Goal: Transaction & Acquisition: Download file/media

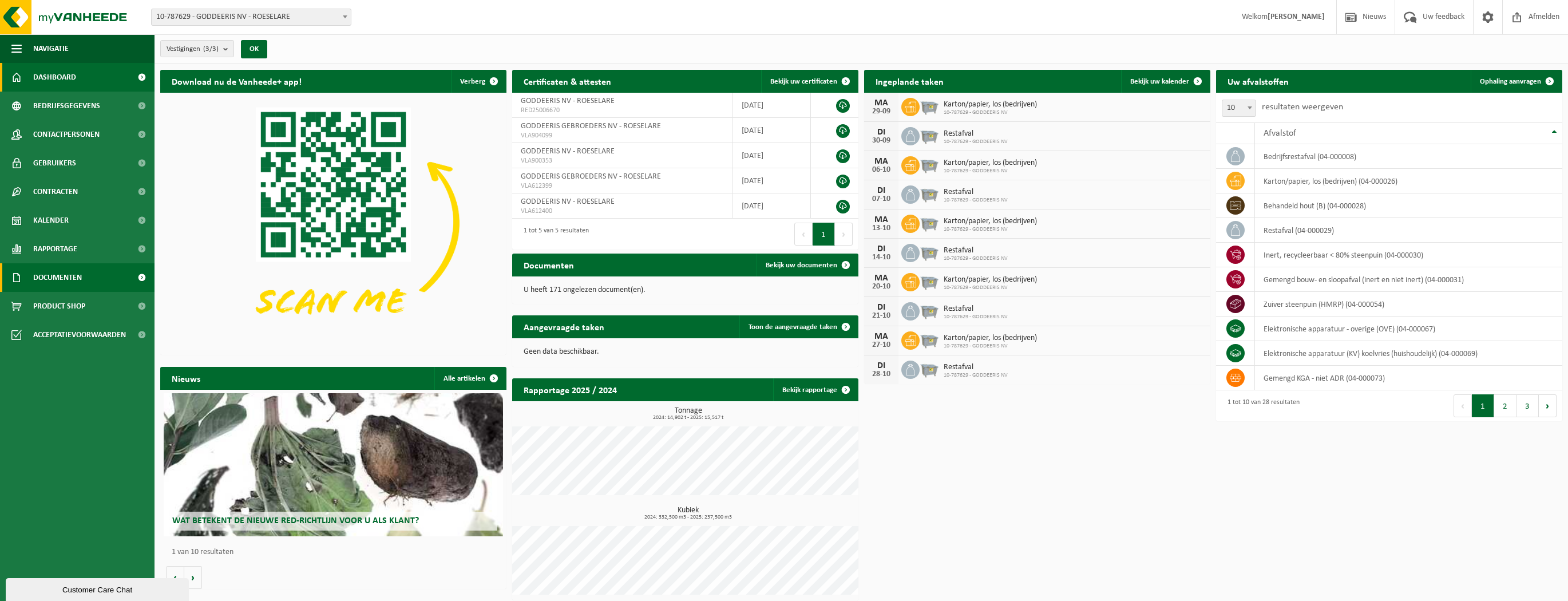
click at [62, 281] on span "Documenten" at bounding box center [57, 277] width 48 height 28
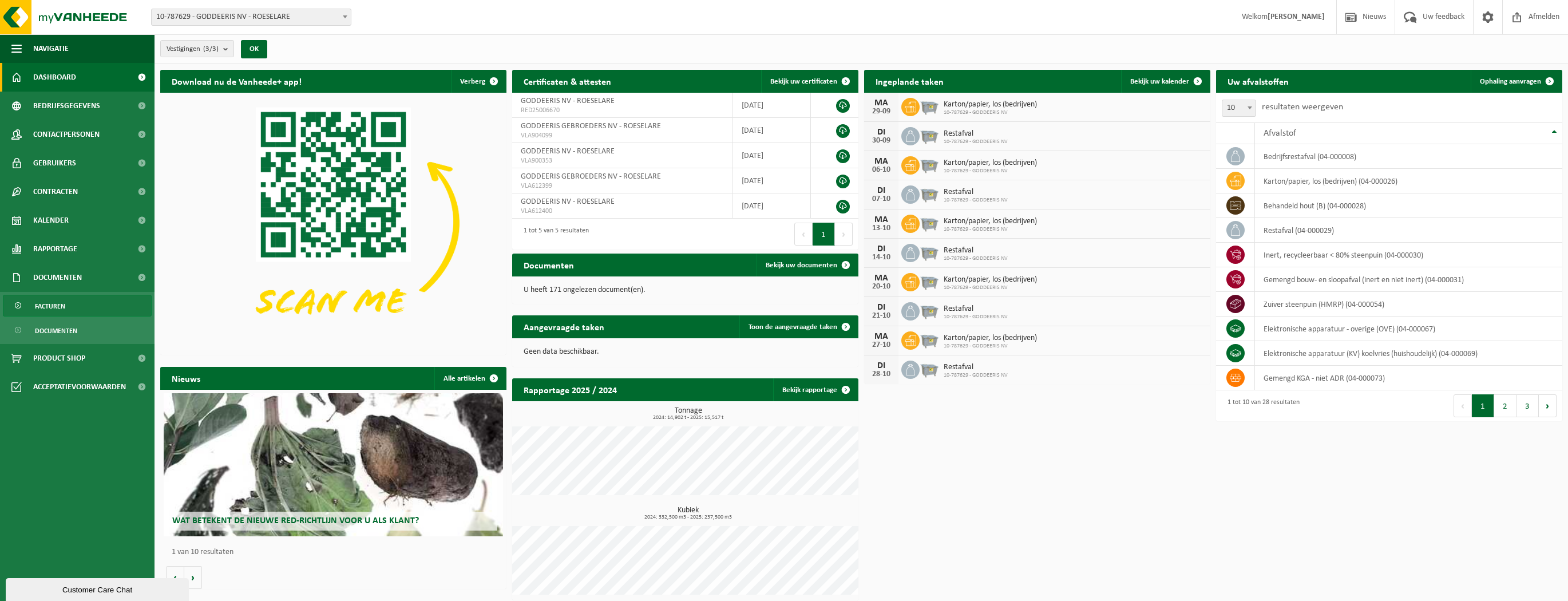
click at [54, 304] on span "Facturen" at bounding box center [50, 305] width 31 height 22
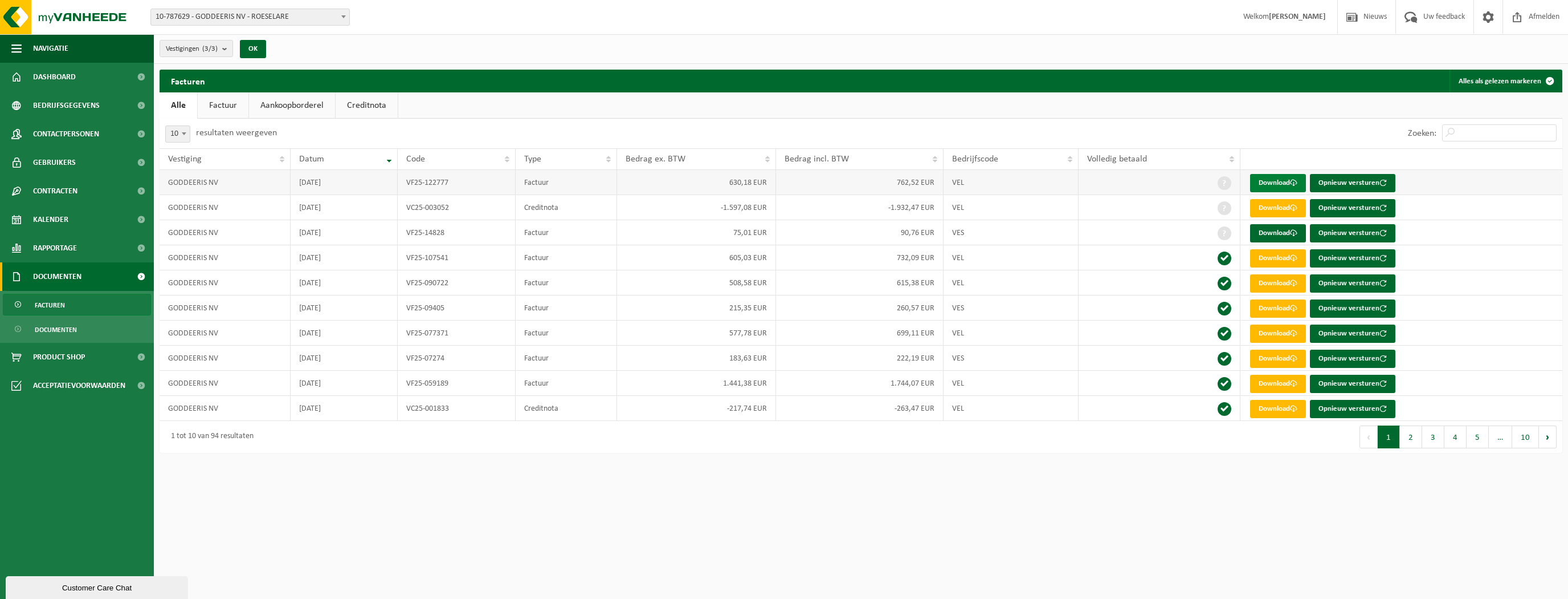
click at [1278, 180] on link "Download" at bounding box center [1277, 183] width 56 height 19
click at [1284, 230] on link "Download" at bounding box center [1277, 233] width 56 height 19
click at [1272, 260] on link "Download" at bounding box center [1277, 258] width 56 height 19
click at [1291, 335] on link "Download" at bounding box center [1277, 333] width 56 height 19
click at [1274, 385] on link "Download" at bounding box center [1277, 384] width 56 height 19
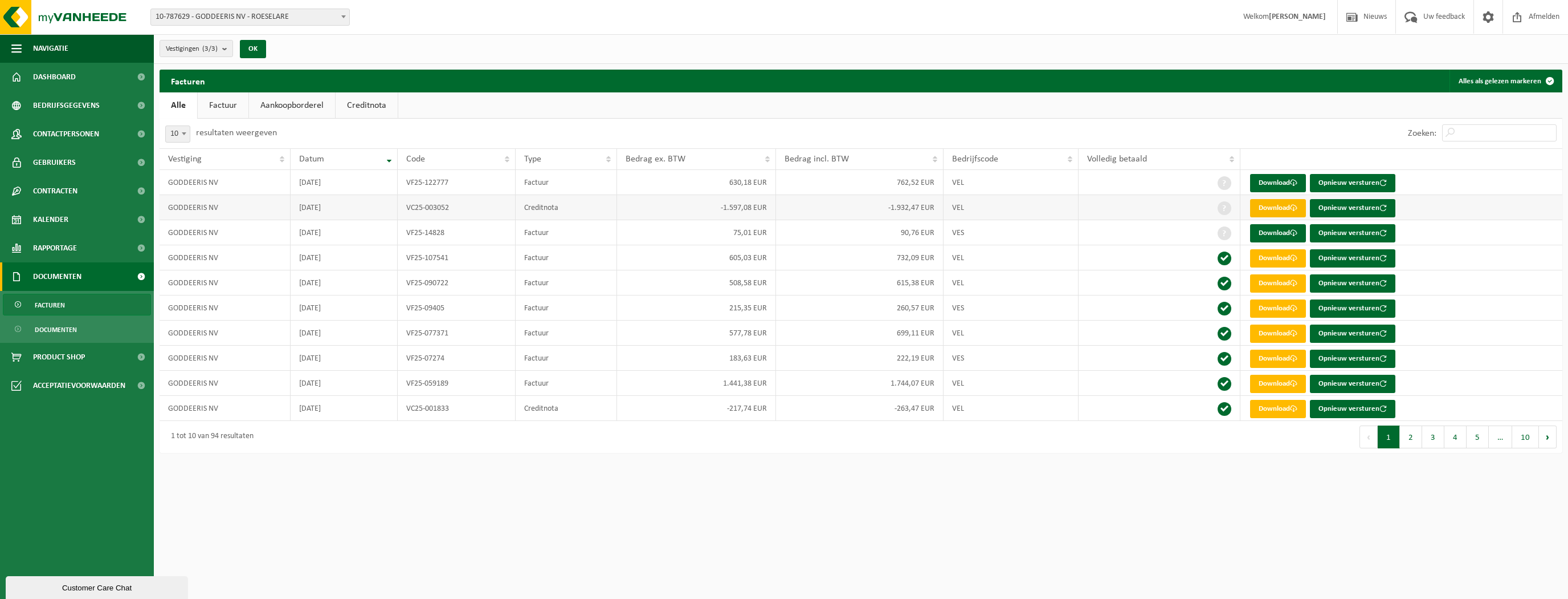
click at [1265, 207] on link "Download" at bounding box center [1277, 208] width 56 height 19
click at [1281, 281] on link "Download" at bounding box center [1277, 283] width 56 height 19
click at [319, 255] on td "2025-07-31" at bounding box center [344, 258] width 107 height 25
click at [1278, 253] on link "Download" at bounding box center [1277, 258] width 56 height 19
click at [1267, 237] on link "Download" at bounding box center [1277, 233] width 56 height 19
